Goal: Task Accomplishment & Management: Manage account settings

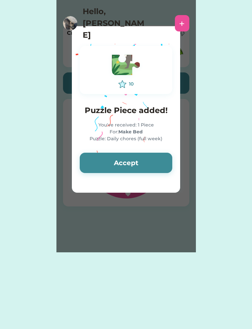
click at [147, 164] on button "Accept" at bounding box center [126, 163] width 92 height 20
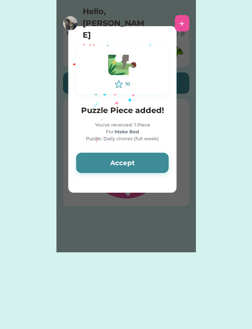
click at [146, 163] on button "Accept" at bounding box center [122, 163] width 92 height 20
click at [144, 164] on button "Accept" at bounding box center [122, 163] width 92 height 20
click at [146, 160] on button "Accept" at bounding box center [122, 163] width 92 height 20
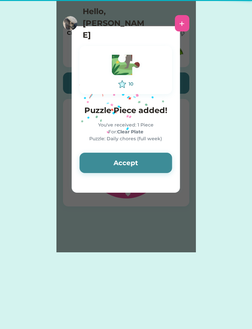
click at [148, 162] on button "Accept" at bounding box center [125, 163] width 92 height 20
click at [147, 164] on button "Accept" at bounding box center [125, 163] width 92 height 20
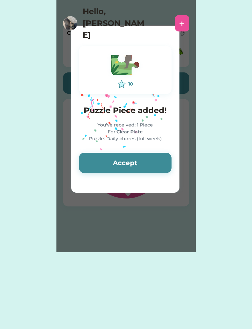
click at [151, 162] on button "Accept" at bounding box center [125, 163] width 92 height 20
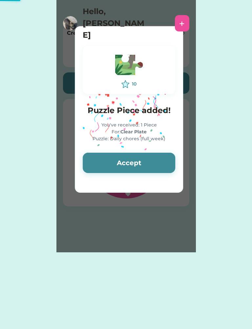
click at [162, 166] on button "Accept" at bounding box center [129, 163] width 92 height 20
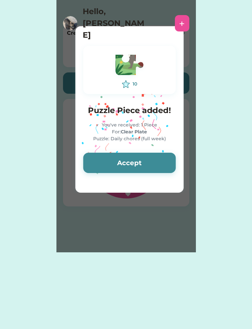
click at [160, 172] on button "Accept" at bounding box center [129, 163] width 92 height 20
click at [166, 167] on button "Accept" at bounding box center [129, 163] width 92 height 20
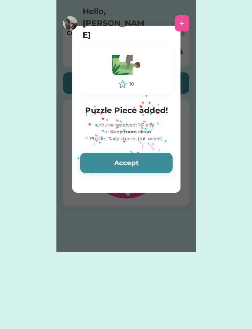
click at [159, 159] on button "Accept" at bounding box center [126, 163] width 92 height 20
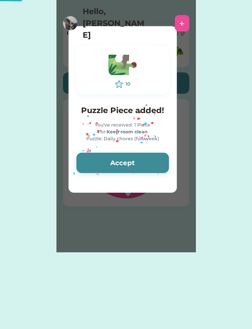
click at [158, 163] on button "Accept" at bounding box center [122, 163] width 92 height 20
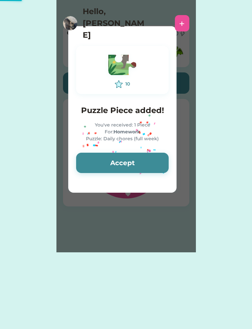
click at [160, 157] on button "Accept" at bounding box center [122, 163] width 92 height 20
click at [156, 163] on button "Accept" at bounding box center [122, 163] width 92 height 20
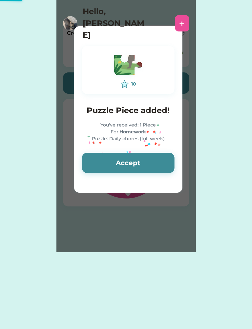
click at [158, 164] on button "Accept" at bounding box center [128, 163] width 92 height 20
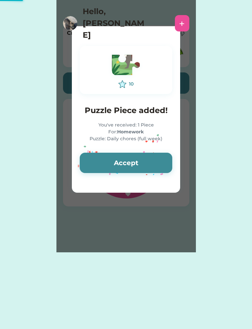
click at [157, 168] on button "Accept" at bounding box center [126, 163] width 92 height 20
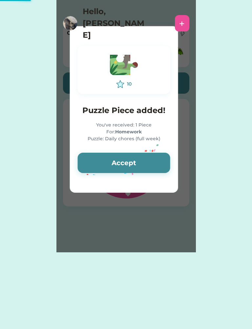
click at [153, 166] on button "Accept" at bounding box center [124, 163] width 92 height 20
click at [155, 161] on button "Accept" at bounding box center [124, 163] width 92 height 20
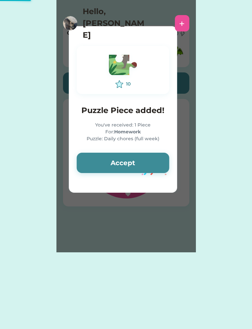
click at [153, 160] on button "Accept" at bounding box center [123, 163] width 92 height 20
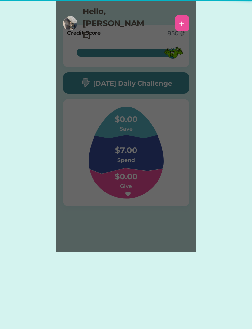
click at [155, 163] on div "Please wait 10 Puzzle Piece added! You've received: 1 Piece For: Homework Puzzl…" at bounding box center [125, 126] width 139 height 253
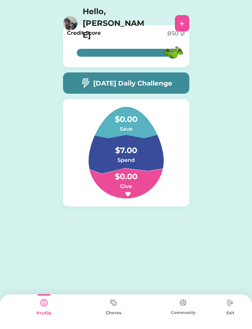
click at [169, 78] on h5 "[DATE] Daily Challenge" at bounding box center [132, 83] width 79 height 10
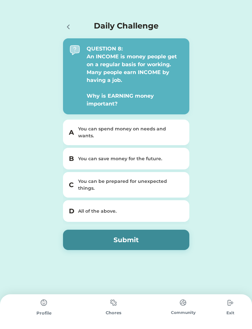
click at [148, 207] on div "D All of the above." at bounding box center [126, 211] width 126 height 22
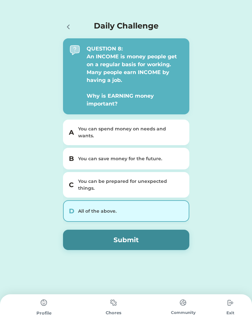
click at [139, 233] on button "Submit" at bounding box center [126, 240] width 126 height 20
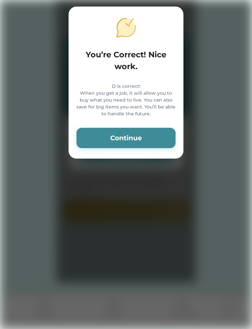
click at [143, 143] on button "Continue" at bounding box center [125, 138] width 99 height 20
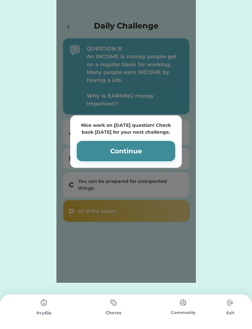
click at [154, 148] on button "Continue" at bounding box center [126, 151] width 98 height 20
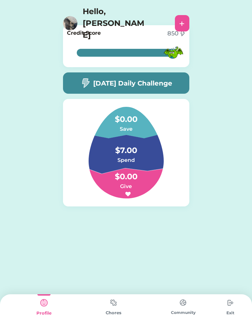
click at [159, 22] on div "Hello, [PERSON_NAME] +" at bounding box center [126, 22] width 252 height 44
click at [176, 33] on div "850" at bounding box center [172, 33] width 11 height 9
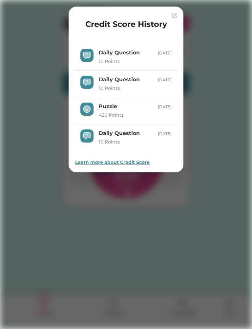
click at [176, 15] on img at bounding box center [174, 15] width 5 height 5
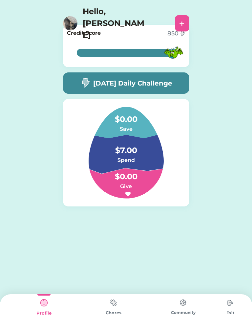
click at [181, 57] on img at bounding box center [173, 52] width 21 height 21
click at [0, 0] on div at bounding box center [0, 0] width 0 height 0
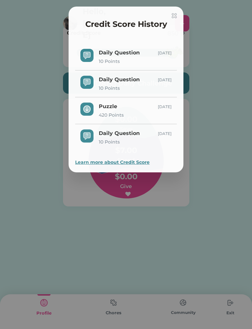
click at [176, 52] on div "Daily Question 10 Points [DATE]" at bounding box center [126, 57] width 102 height 27
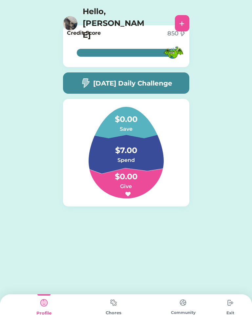
click at [164, 50] on img at bounding box center [173, 52] width 21 height 21
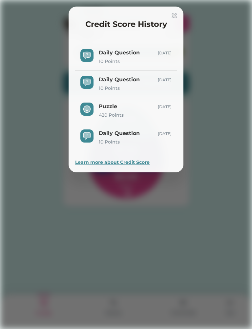
click at [141, 46] on div "Daily Question 10 Points [DATE]" at bounding box center [126, 57] width 102 height 27
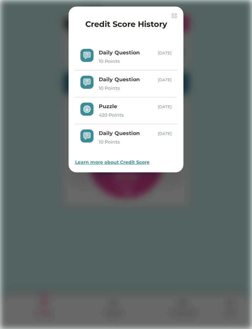
click at [174, 22] on div "Credit Score History" at bounding box center [126, 25] width 102 height 15
click at [174, 14] on img at bounding box center [174, 15] width 5 height 5
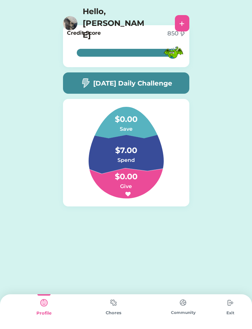
click at [119, 304] on img at bounding box center [113, 302] width 13 height 13
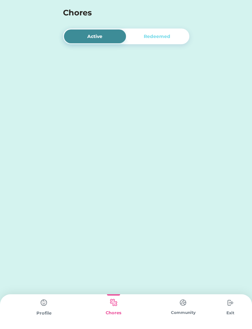
click at [111, 303] on img at bounding box center [113, 302] width 13 height 13
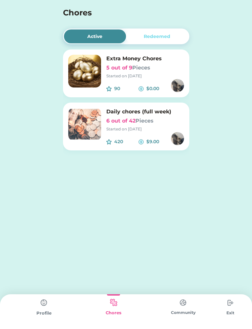
click at [181, 307] on img at bounding box center [182, 302] width 13 height 13
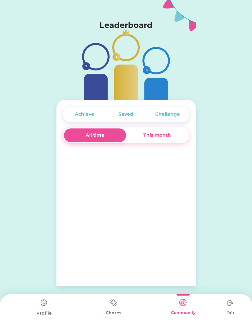
click at [185, 308] on img at bounding box center [182, 302] width 13 height 13
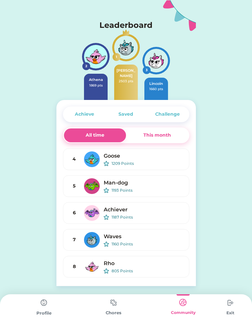
click at [172, 141] on div "This month" at bounding box center [157, 136] width 62 height 14
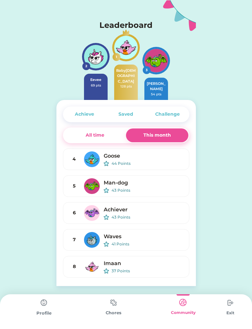
click at [178, 120] on div "Challenge" at bounding box center [167, 115] width 41 height 14
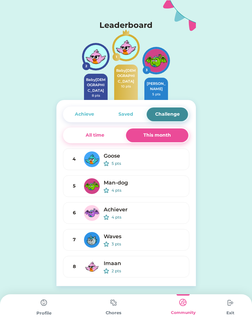
click at [132, 116] on div "Saved" at bounding box center [125, 114] width 15 height 7
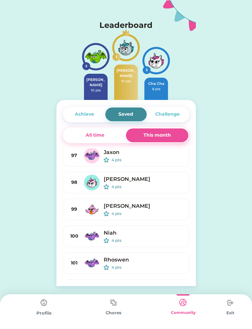
scroll to position [2504, 0]
click at [110, 301] on img at bounding box center [113, 302] width 13 height 13
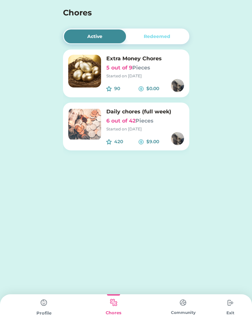
click at [178, 40] on div "Redeemed" at bounding box center [157, 37] width 62 height 14
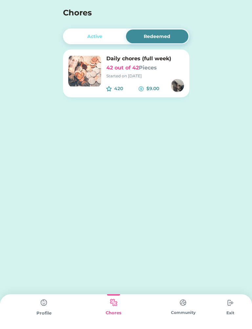
click at [78, 33] on div "Active" at bounding box center [95, 37] width 62 height 14
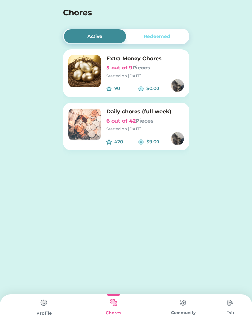
click at [96, 116] on img at bounding box center [84, 124] width 33 height 33
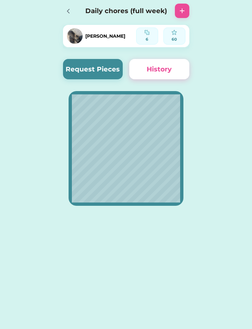
click at [105, 67] on button "Request Pieces" at bounding box center [93, 69] width 60 height 20
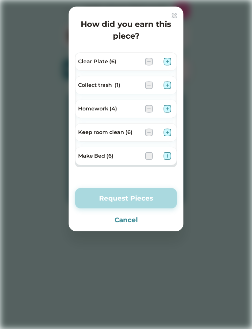
click at [169, 65] on img at bounding box center [167, 62] width 8 height 8
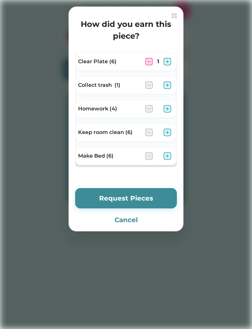
click at [167, 106] on img at bounding box center [167, 109] width 8 height 8
click at [167, 133] on img at bounding box center [167, 133] width 8 height 8
click at [164, 155] on img at bounding box center [167, 156] width 8 height 8
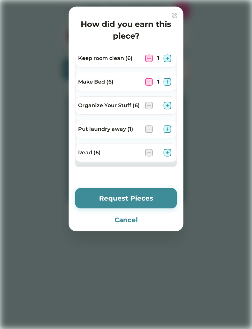
scroll to position [74, 0]
click at [170, 151] on img at bounding box center [167, 153] width 8 height 8
click at [160, 194] on button "Request Pieces" at bounding box center [126, 198] width 102 height 20
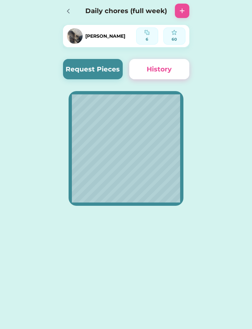
click at [116, 69] on button "Request Pieces" at bounding box center [93, 69] width 60 height 20
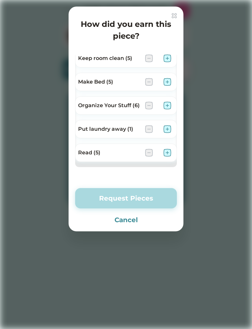
click at [166, 108] on img at bounding box center [167, 106] width 8 height 8
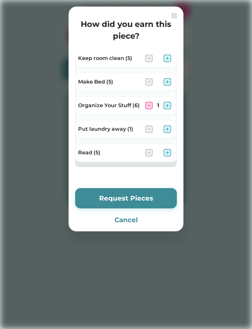
click at [154, 202] on button "Request Pieces" at bounding box center [126, 198] width 102 height 20
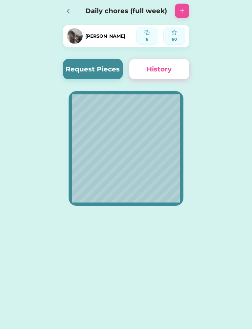
click at [172, 39] on div "60" at bounding box center [174, 39] width 17 height 6
click at [176, 35] on img at bounding box center [174, 32] width 5 height 5
click at [70, 16] on div at bounding box center [70, 11] width 14 height 14
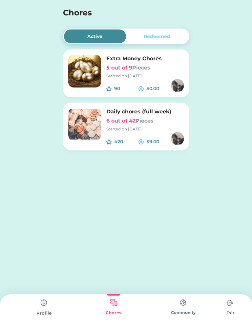
click at [45, 309] on img at bounding box center [43, 302] width 13 height 13
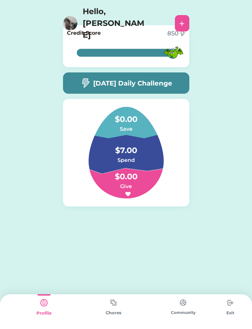
click at [187, 306] on img at bounding box center [182, 302] width 13 height 13
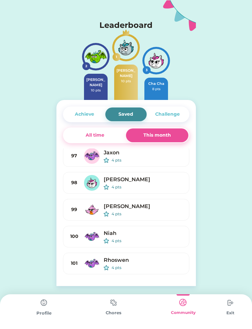
click at [39, 309] on img at bounding box center [43, 302] width 13 height 13
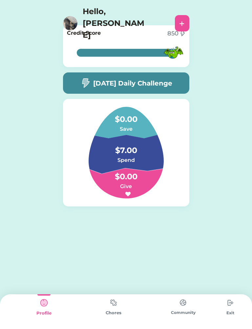
click at [32, 317] on div "Profile" at bounding box center [44, 312] width 70 height 35
click at [198, 319] on div "Community" at bounding box center [183, 312] width 70 height 35
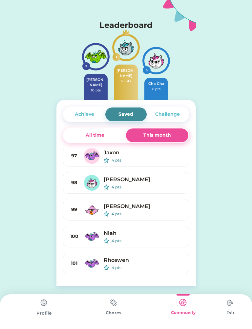
click at [113, 308] on img at bounding box center [113, 302] width 13 height 13
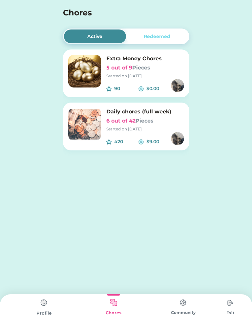
click at [130, 80] on div "90 $0.00" at bounding box center [145, 85] width 78 height 13
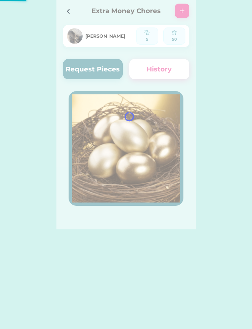
click at [70, 17] on div at bounding box center [70, 11] width 14 height 14
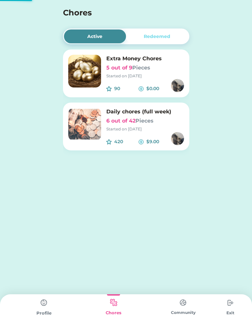
click at [67, 14] on h4 "Chores" at bounding box center [117, 13] width 109 height 12
click at [45, 304] on img at bounding box center [43, 302] width 13 height 13
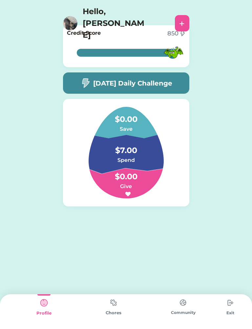
click at [46, 307] on img at bounding box center [43, 302] width 13 height 13
click at [229, 305] on img at bounding box center [230, 302] width 13 height 13
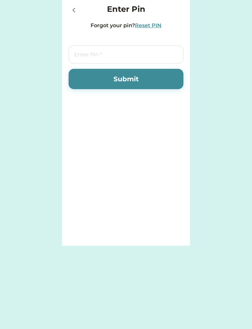
click at [69, 15] on div at bounding box center [75, 9] width 13 height 13
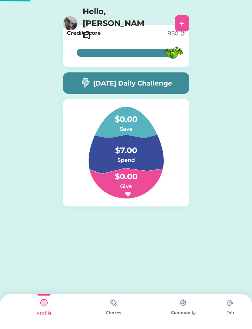
click at [186, 308] on img at bounding box center [182, 302] width 13 height 13
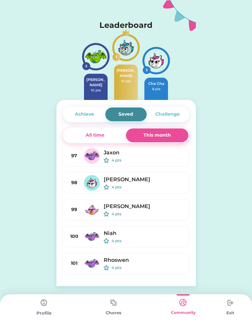
click at [78, 112] on div "Achieve" at bounding box center [84, 114] width 19 height 7
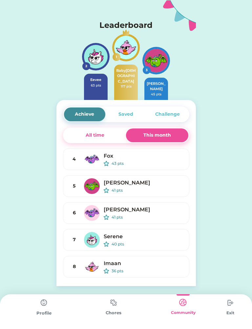
click at [125, 115] on div "Saved" at bounding box center [125, 114] width 15 height 7
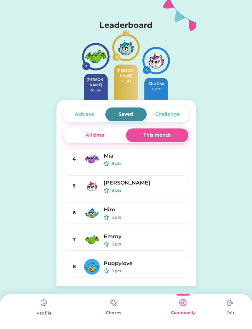
click at [73, 117] on div "Achieve" at bounding box center [84, 115] width 41 height 14
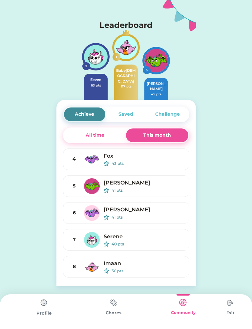
click at [76, 138] on div "All time" at bounding box center [95, 136] width 62 height 14
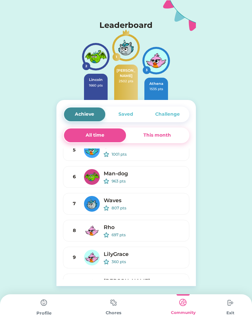
scroll to position [36, 0]
click at [158, 63] on img at bounding box center [156, 61] width 24 height 24
click at [38, 301] on img at bounding box center [43, 302] width 13 height 13
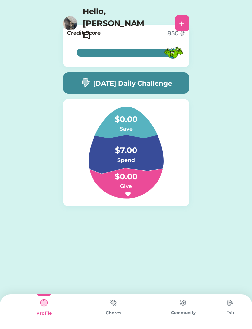
click at [178, 58] on img at bounding box center [173, 52] width 21 height 21
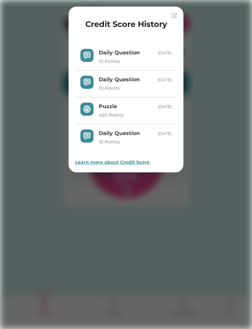
click at [178, 15] on div "Credit Score History Daily Question 10 Points [DATE] Daily Question 10 Points […" at bounding box center [126, 90] width 115 height 166
click at [174, 23] on div "Credit Score History" at bounding box center [126, 25] width 102 height 15
click at [180, 14] on div "Credit Score History Daily Question 10 Points [DATE] Daily Question 10 Points […" at bounding box center [126, 90] width 115 height 166
click at [173, 6] on div at bounding box center [126, 164] width 252 height 329
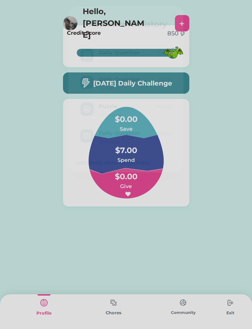
click at [176, 13] on img at bounding box center [174, 15] width 5 height 5
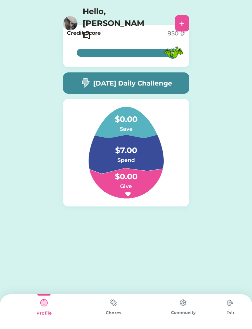
click at [143, 158] on h6 "Spend" at bounding box center [126, 160] width 66 height 8
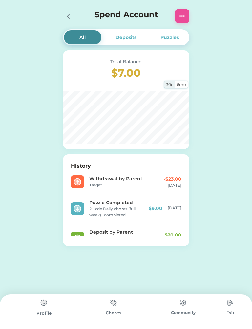
click at [206, 130] on div "Enter Pin Forgot your pin? Reset PIN Submit Active Redeemed Extra Money Chores …" at bounding box center [126, 143] width 252 height 286
click at [180, 76] on h3 "$7.00" at bounding box center [126, 73] width 111 height 16
click at [183, 82] on div "6mo" at bounding box center [181, 84] width 12 height 7
click at [174, 81] on div "30d" at bounding box center [169, 84] width 11 height 7
click at [181, 304] on img at bounding box center [182, 302] width 13 height 13
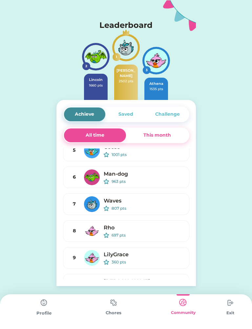
click at [167, 134] on div "This month" at bounding box center [157, 135] width 28 height 7
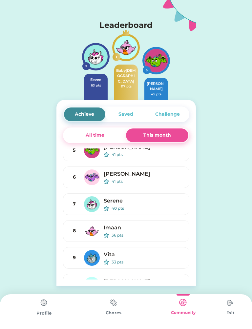
click at [174, 113] on div "Challenge" at bounding box center [167, 114] width 25 height 7
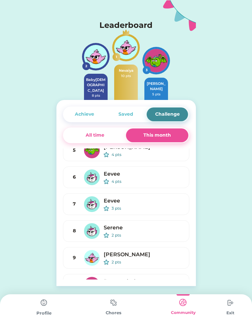
click at [128, 117] on div "Saved" at bounding box center [125, 114] width 15 height 7
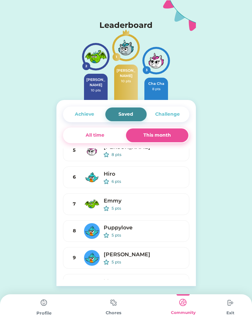
click at [108, 141] on div "All time" at bounding box center [95, 136] width 62 height 14
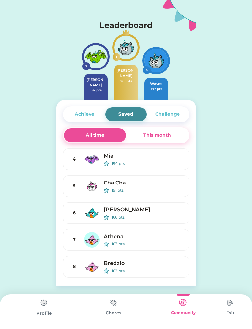
click at [174, 140] on div "This month" at bounding box center [157, 136] width 62 height 14
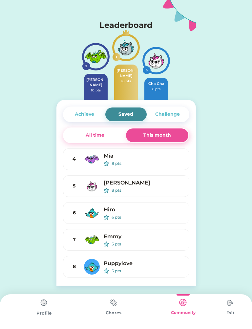
click at [177, 113] on div "Challenge" at bounding box center [167, 114] width 25 height 7
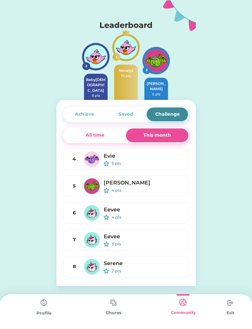
click at [73, 119] on div "Achieve" at bounding box center [84, 115] width 41 height 14
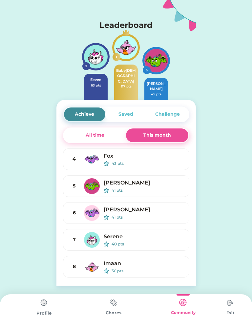
click at [82, 129] on div "All time" at bounding box center [95, 136] width 62 height 14
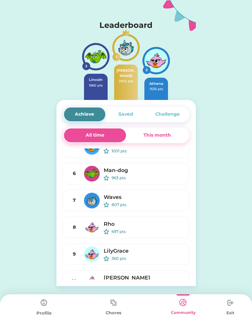
scroll to position [39, 0]
click at [172, 201] on div "Waves" at bounding box center [144, 198] width 80 height 8
click at [77, 201] on div "7" at bounding box center [74, 200] width 11 height 7
click at [78, 199] on div "7" at bounding box center [74, 200] width 11 height 7
click at [156, 194] on div "Waves" at bounding box center [144, 198] width 80 height 8
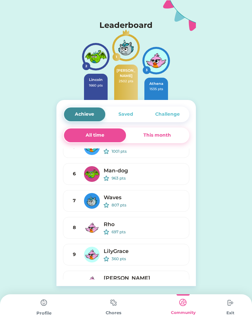
click at [29, 317] on div "Profile" at bounding box center [44, 312] width 70 height 35
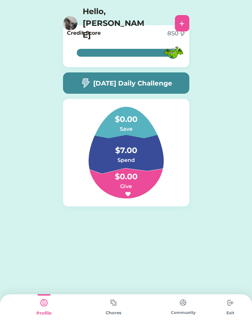
click at [67, 16] on img at bounding box center [70, 23] width 14 height 14
click at [71, 16] on img at bounding box center [70, 23] width 14 height 14
click at [188, 305] on img at bounding box center [182, 302] width 13 height 13
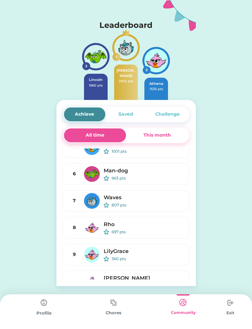
click at [150, 303] on div "Community" at bounding box center [183, 312] width 70 height 35
click at [117, 304] on img at bounding box center [113, 302] width 13 height 13
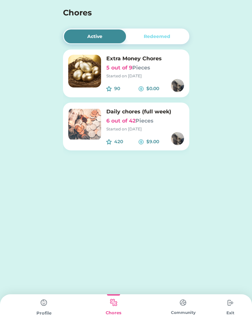
click at [75, 127] on img at bounding box center [84, 124] width 33 height 33
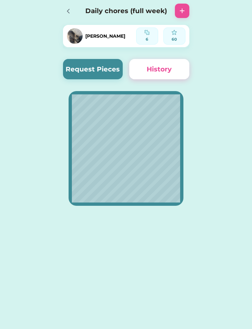
click at [81, 67] on button "Request Pieces" at bounding box center [93, 69] width 60 height 20
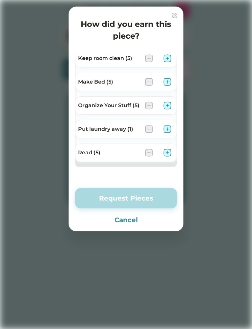
click at [169, 58] on img at bounding box center [167, 58] width 8 height 8
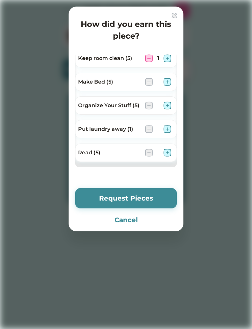
click at [138, 219] on button "Cancel" at bounding box center [126, 220] width 102 height 10
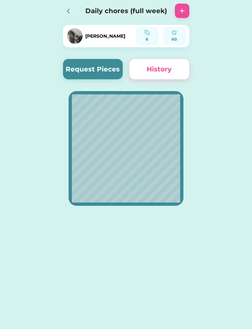
click at [73, 15] on div at bounding box center [70, 11] width 14 height 14
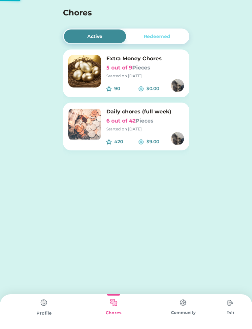
click at [85, 79] on img at bounding box center [84, 71] width 33 height 33
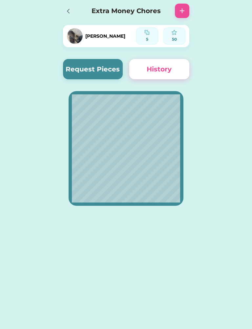
click at [74, 60] on button "Request Pieces" at bounding box center [93, 69] width 60 height 20
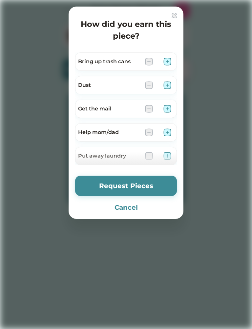
click at [0, 138] on html "Enter Pin Forgot your pin? Reset PIN Submit Active Redeemed Extra Money Chores …" at bounding box center [126, 164] width 252 height 329
click at [173, 14] on img at bounding box center [174, 15] width 5 height 5
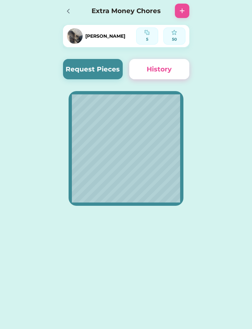
click at [165, 34] on div "50" at bounding box center [174, 36] width 22 height 17
click at [170, 34] on div "50" at bounding box center [174, 36] width 17 height 12
click at [148, 41] on div "5" at bounding box center [146, 39] width 17 height 6
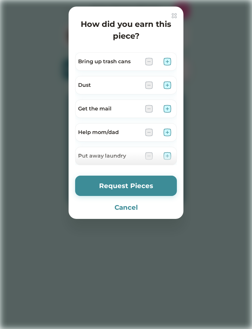
click at [177, 12] on div "How did you earn this piece? Bring up trash cans Dust Get the mail Help mom/dad…" at bounding box center [126, 113] width 115 height 213
click at [172, 11] on div "How did you earn this piece? Bring up trash cans Dust Get the mail Help mom/dad…" at bounding box center [126, 113] width 115 height 213
click at [176, 15] on img at bounding box center [174, 15] width 5 height 5
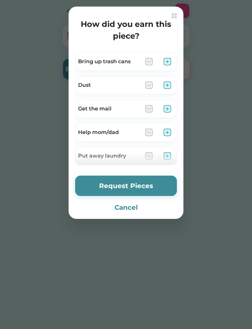
click at [172, 17] on img at bounding box center [174, 15] width 5 height 5
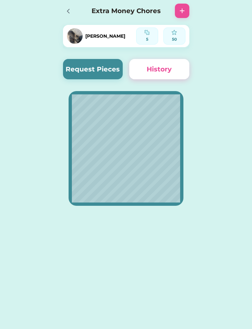
click at [65, 10] on icon at bounding box center [68, 11] width 8 height 8
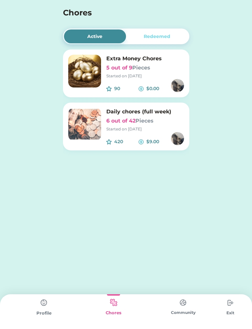
click at [173, 316] on div "Community" at bounding box center [183, 313] width 70 height 6
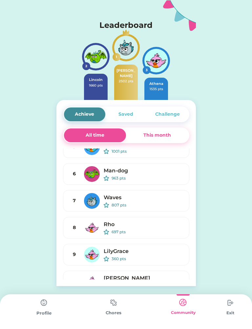
click at [40, 303] on img at bounding box center [43, 302] width 13 height 13
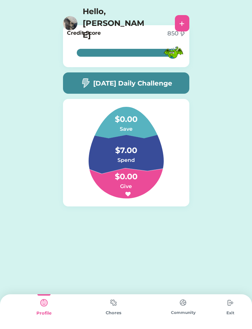
click at [142, 183] on h6 "Give" at bounding box center [126, 187] width 66 height 8
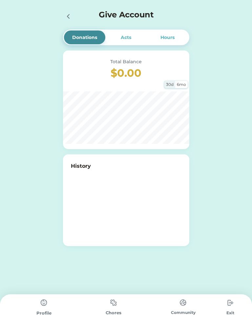
click at [66, 22] on div at bounding box center [70, 16] width 14 height 14
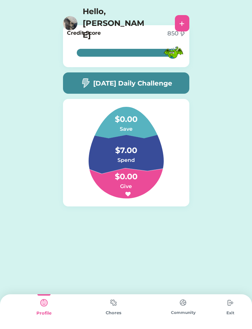
click at [119, 305] on img at bounding box center [113, 302] width 13 height 13
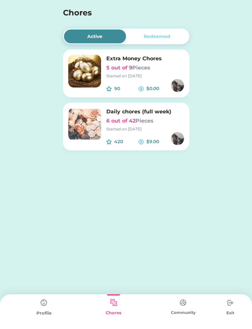
click at [247, 165] on div "Enter Pin Forgot your pin? Reset PIN Submit Active Redeemed Extra Money Chores …" at bounding box center [126, 97] width 252 height 195
click at [214, 137] on div "Enter Pin Forgot your pin? Reset PIN Submit Active Redeemed Extra Money Chores …" at bounding box center [126, 97] width 252 height 195
click at [174, 32] on div "Redeemed" at bounding box center [157, 37] width 62 height 14
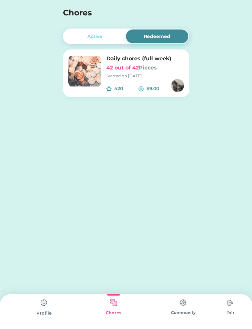
click at [178, 304] on img at bounding box center [182, 302] width 13 height 13
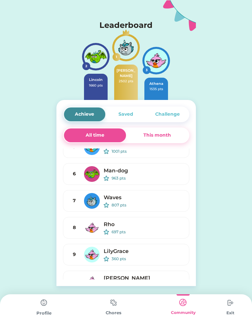
click at [161, 114] on div "Challenge" at bounding box center [167, 114] width 25 height 7
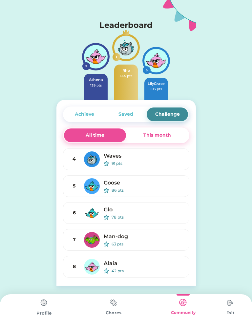
click at [145, 157] on div "Waves" at bounding box center [144, 156] width 80 height 8
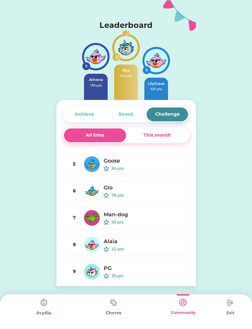
scroll to position [20, 0]
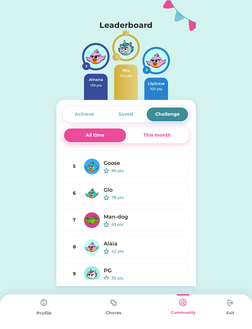
click at [39, 313] on div "Profile" at bounding box center [44, 313] width 70 height 7
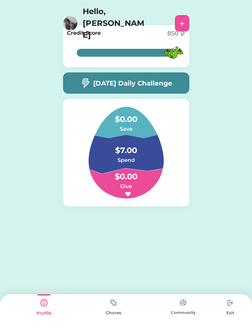
click at [185, 15] on div "+" at bounding box center [182, 23] width 14 height 16
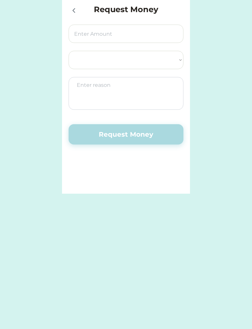
select select ""PLACEHOLDER_1427118222253""
click at [84, 5] on div "Request Money" at bounding box center [126, 10] width 115 height 13
click at [79, 16] on div at bounding box center [75, 10] width 13 height 13
